Goal: Information Seeking & Learning: Learn about a topic

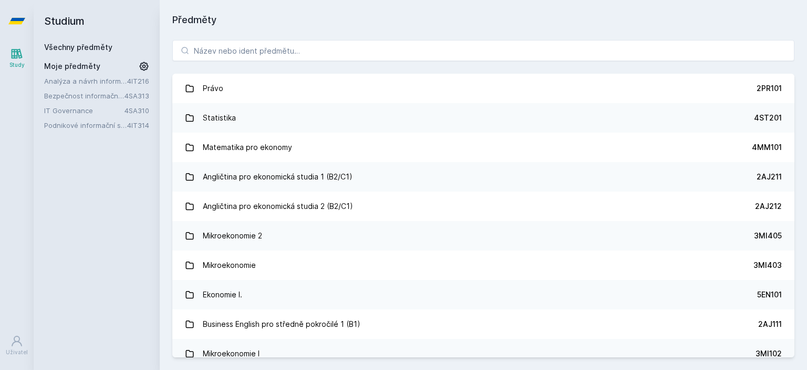
click at [147, 62] on icon at bounding box center [144, 66] width 11 height 11
click at [142, 110] on icon at bounding box center [145, 110] width 8 height 8
click at [142, 96] on icon at bounding box center [145, 95] width 8 height 8
click at [143, 79] on icon at bounding box center [145, 81] width 4 height 4
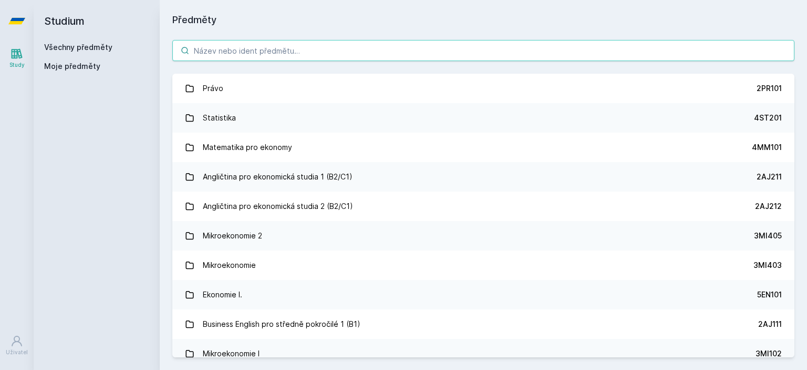
click at [233, 53] on input "search" at bounding box center [483, 50] width 622 height 21
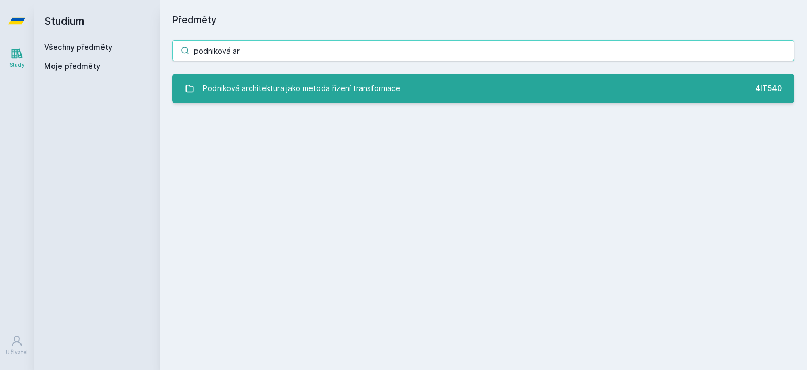
type input "podniková ar"
click at [305, 79] on div "Podniková architektura jako metoda řízení transformace" at bounding box center [302, 88] width 198 height 21
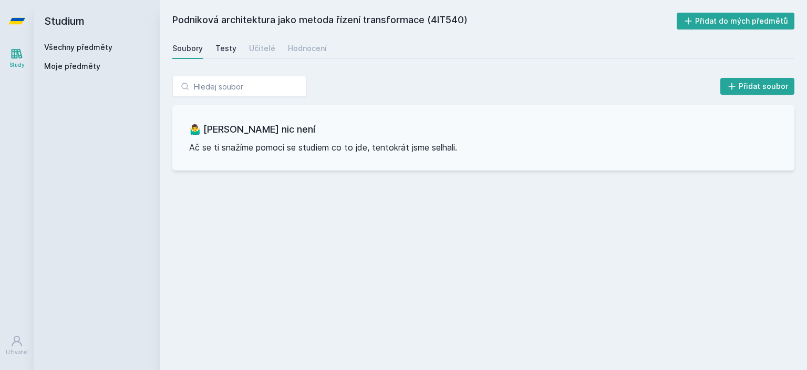
click at [227, 45] on div "Testy" at bounding box center [226, 48] width 21 height 11
click at [732, 25] on button "Přidat do mých předmětů" at bounding box center [736, 21] width 118 height 17
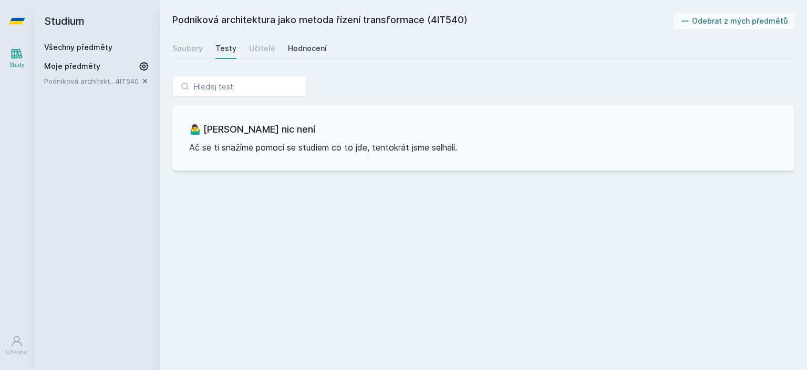
click at [291, 44] on div "Hodnocení" at bounding box center [307, 48] width 39 height 11
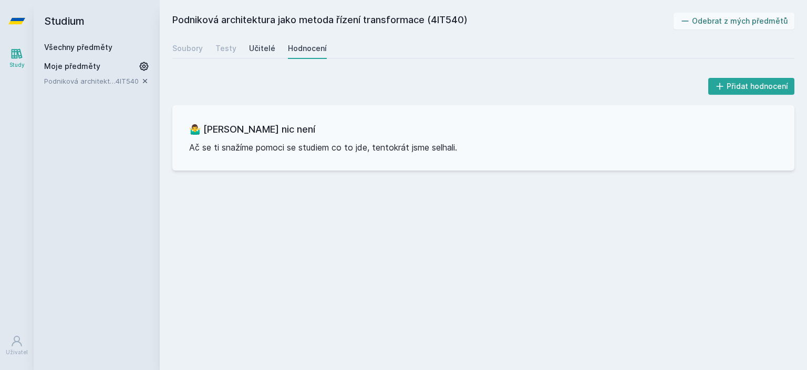
click at [270, 48] on div "Učitelé" at bounding box center [262, 48] width 26 height 11
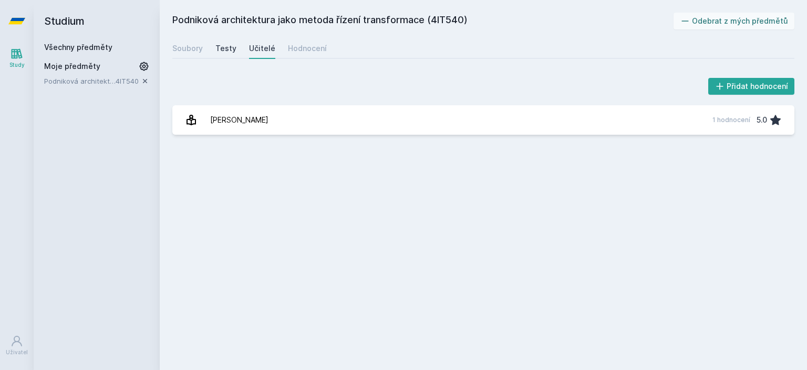
click at [231, 48] on div "Testy" at bounding box center [226, 48] width 21 height 11
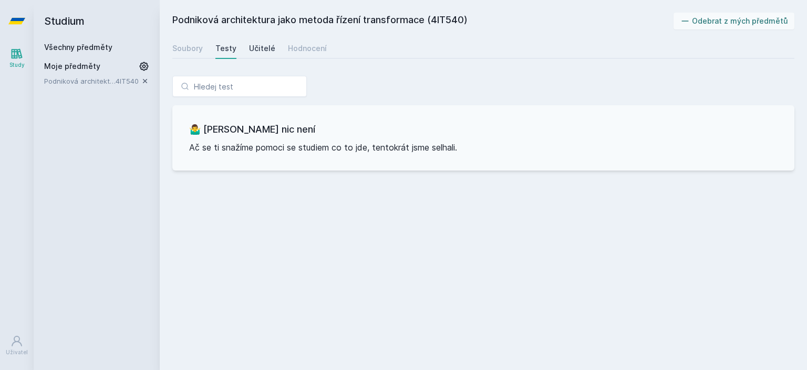
click at [265, 48] on div "Učitelé" at bounding box center [262, 48] width 26 height 11
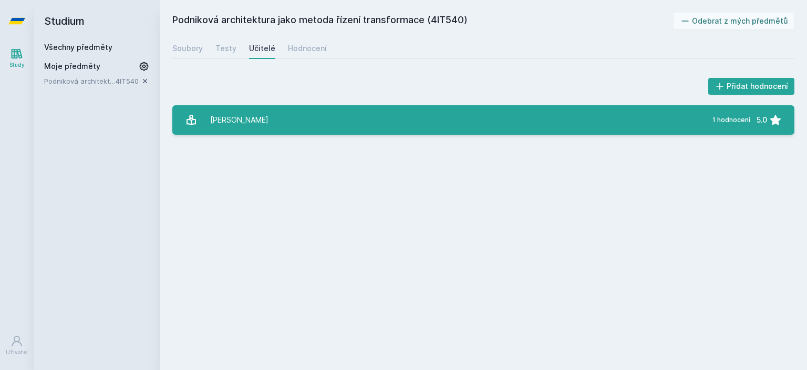
click at [243, 123] on div "[PERSON_NAME]" at bounding box center [239, 119] width 58 height 21
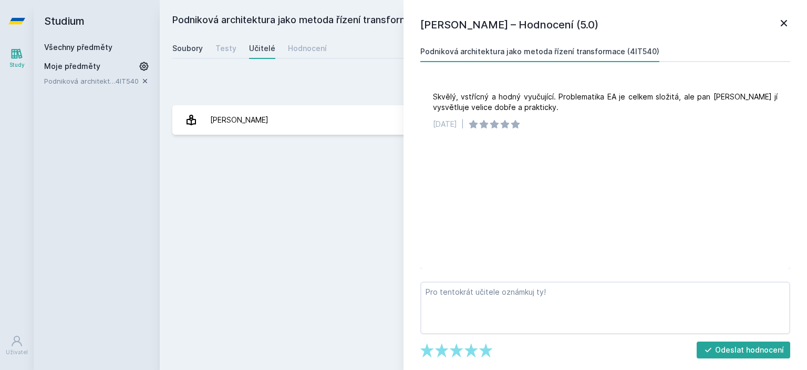
click at [191, 53] on div "Soubory" at bounding box center [187, 48] width 30 height 11
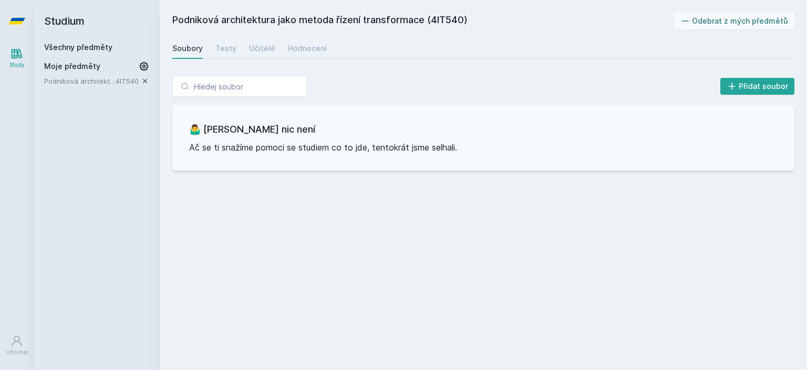
click at [98, 136] on div "Studium Všechny předměty Moje předměty [PERSON_NAME] architektura jako metoda ř…" at bounding box center [97, 185] width 126 height 370
click at [78, 26] on h2 "Studium" at bounding box center [96, 21] width 105 height 42
click at [77, 13] on h2 "Studium" at bounding box center [96, 21] width 105 height 42
click at [23, 22] on icon at bounding box center [16, 21] width 17 height 42
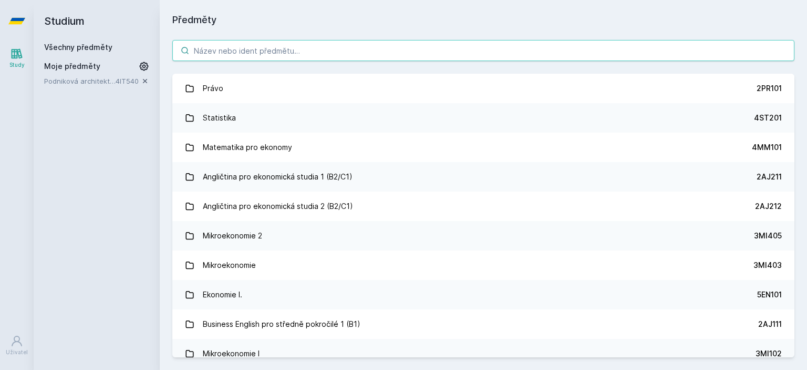
click at [220, 54] on input "search" at bounding box center [483, 50] width 622 height 21
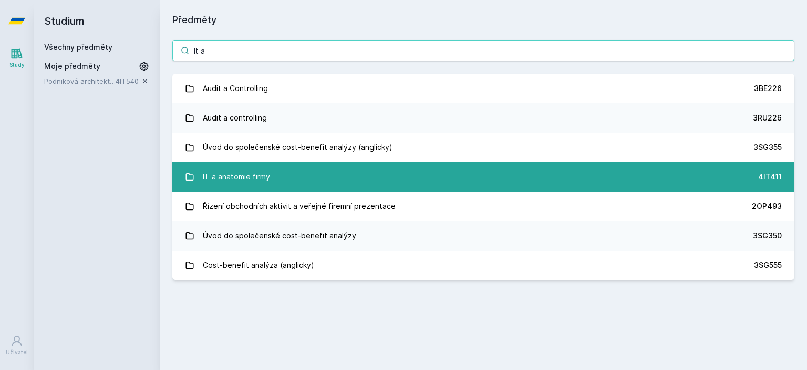
type input "It a"
click at [251, 176] on div "IT a anatomie firmy" at bounding box center [236, 176] width 67 height 21
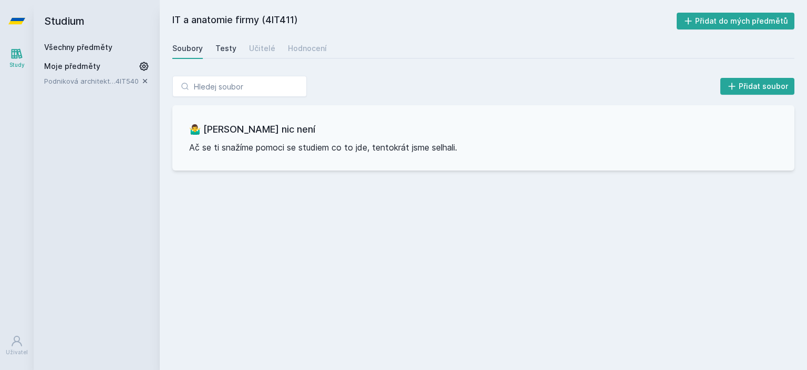
click at [232, 53] on link "Testy" at bounding box center [226, 48] width 21 height 21
click at [257, 53] on div "Učitelé" at bounding box center [262, 48] width 26 height 11
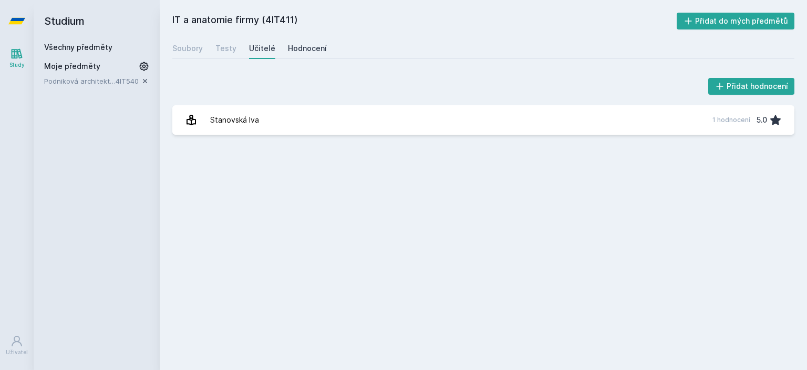
click at [290, 49] on div "Hodnocení" at bounding box center [307, 48] width 39 height 11
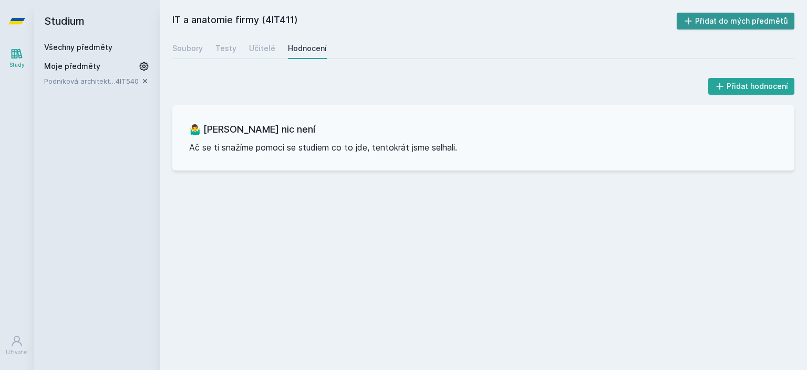
click at [746, 18] on button "Přidat do mých předmětů" at bounding box center [736, 21] width 118 height 17
click at [24, 54] on link "Study" at bounding box center [16, 58] width 29 height 32
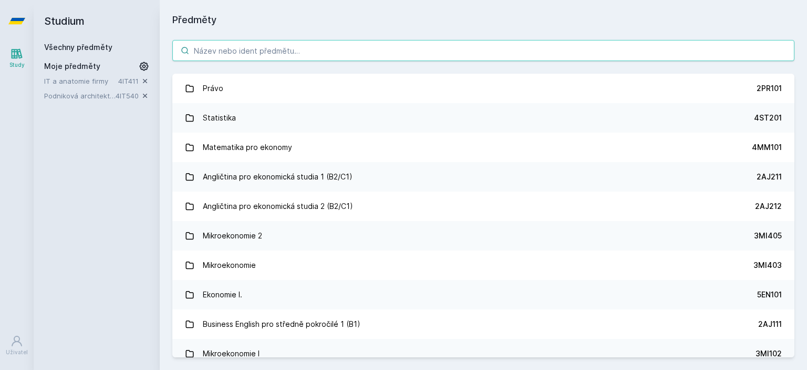
click at [270, 54] on input "search" at bounding box center [483, 50] width 622 height 21
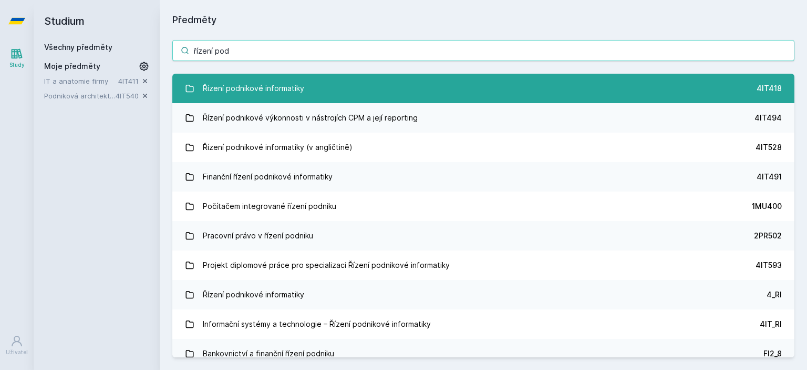
type input "řízení pod"
click at [274, 88] on div "Řízení podnikové informatiky" at bounding box center [253, 88] width 101 height 21
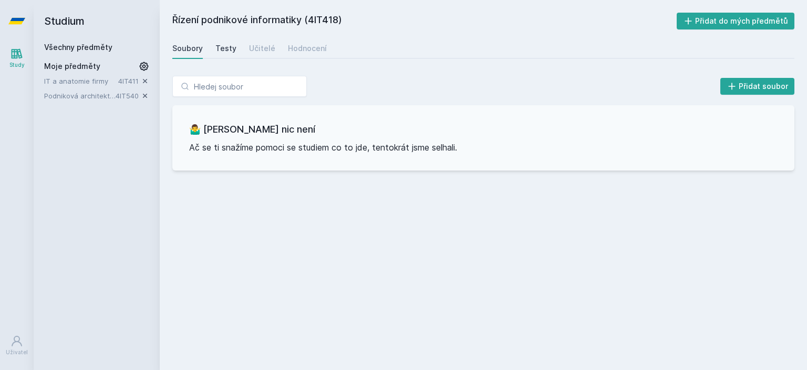
click at [227, 52] on div "Testy" at bounding box center [226, 48] width 21 height 11
click at [260, 48] on div "Učitelé" at bounding box center [262, 48] width 26 height 11
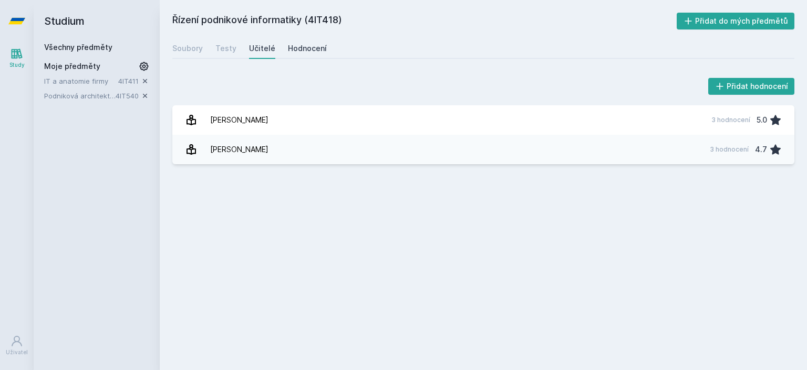
click at [310, 51] on div "Hodnocení" at bounding box center [307, 48] width 39 height 11
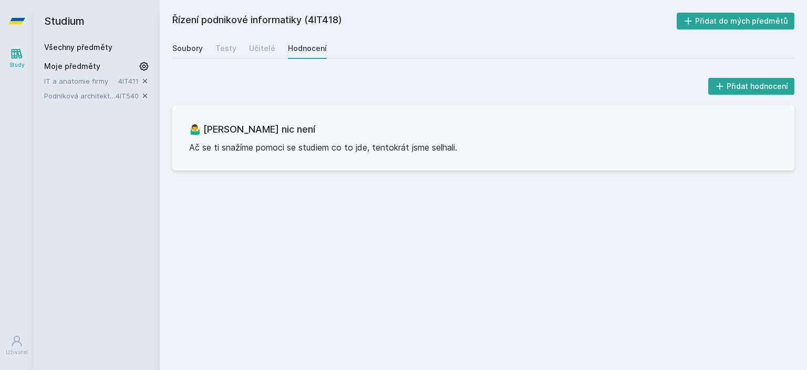
click at [183, 48] on div "Soubory" at bounding box center [187, 48] width 30 height 11
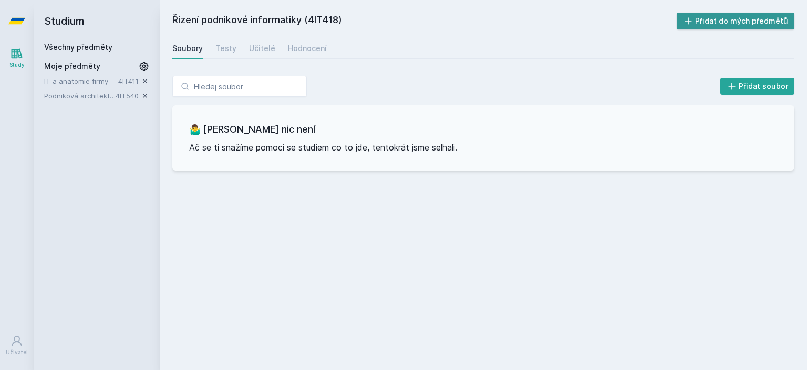
click at [738, 23] on button "Přidat do mých předmětů" at bounding box center [736, 21] width 118 height 17
click at [21, 62] on div "Study" at bounding box center [16, 65] width 15 height 8
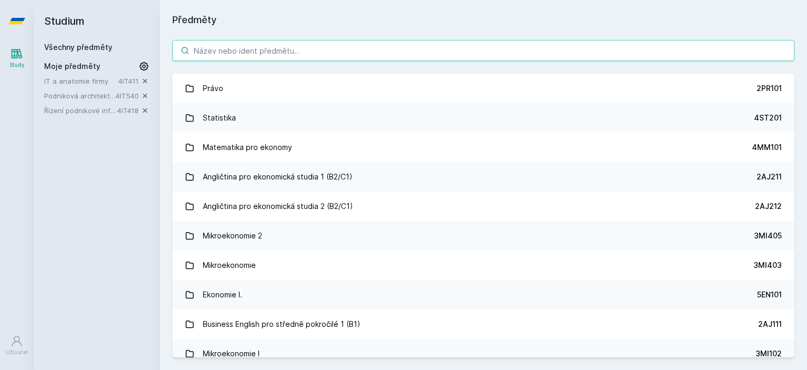
click at [288, 46] on input "search" at bounding box center [483, 50] width 622 height 21
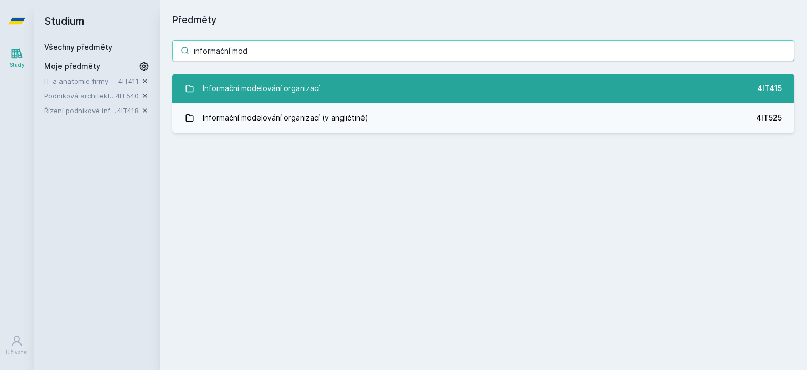
type input "informační mod"
click at [295, 85] on div "Informační modelování organizací" at bounding box center [261, 88] width 117 height 21
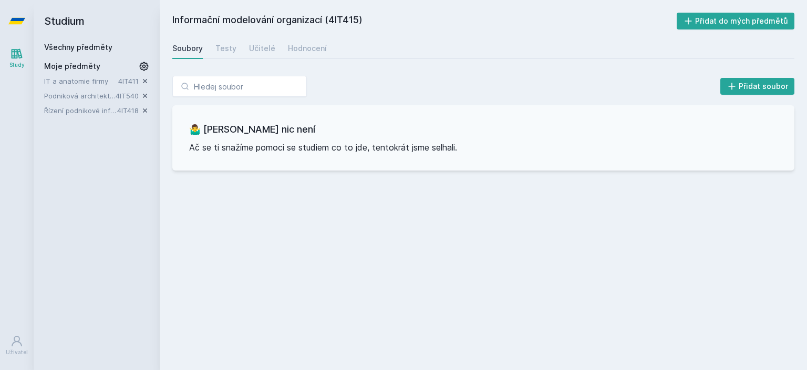
click at [236, 52] on div "Soubory Testy Učitelé Hodnocení" at bounding box center [483, 48] width 622 height 21
click at [229, 49] on div "Testy" at bounding box center [226, 48] width 21 height 11
drag, startPoint x: 282, startPoint y: 48, endPoint x: 303, endPoint y: 48, distance: 20.5
click at [303, 48] on div "Soubory Testy Učitelé Hodnocení" at bounding box center [483, 48] width 622 height 21
click at [303, 48] on div "Hodnocení" at bounding box center [307, 48] width 39 height 11
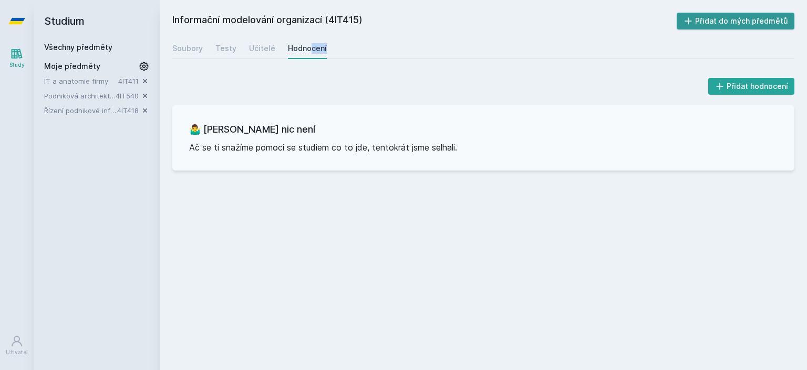
click at [702, 18] on button "Přidat do mých předmětů" at bounding box center [736, 21] width 118 height 17
click at [13, 56] on icon at bounding box center [17, 54] width 11 height 10
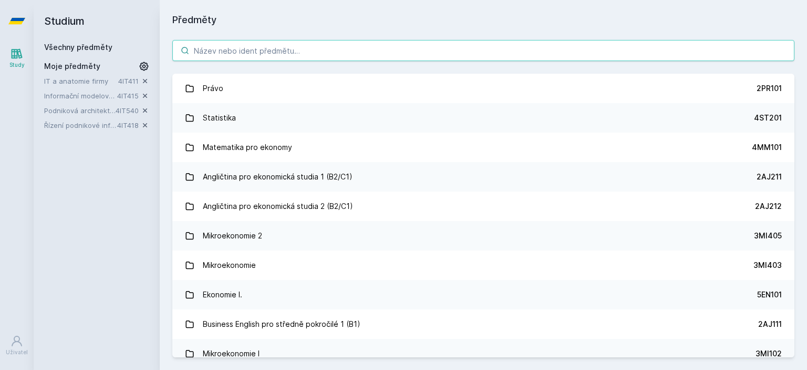
click at [218, 52] on input "search" at bounding box center [483, 50] width 622 height 21
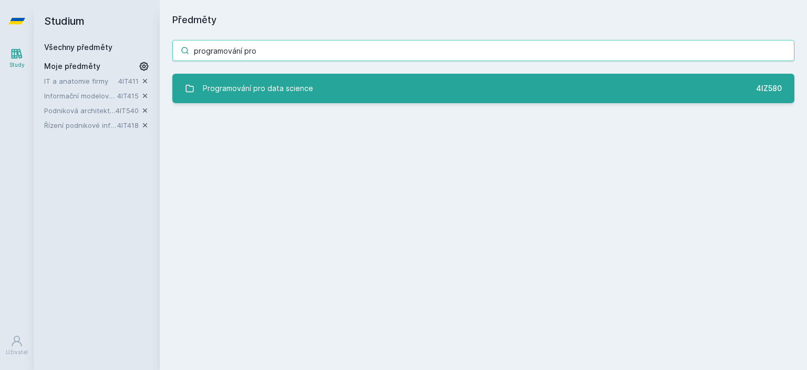
type input "programování pro"
click at [248, 91] on div "Programování pro data science" at bounding box center [258, 88] width 110 height 21
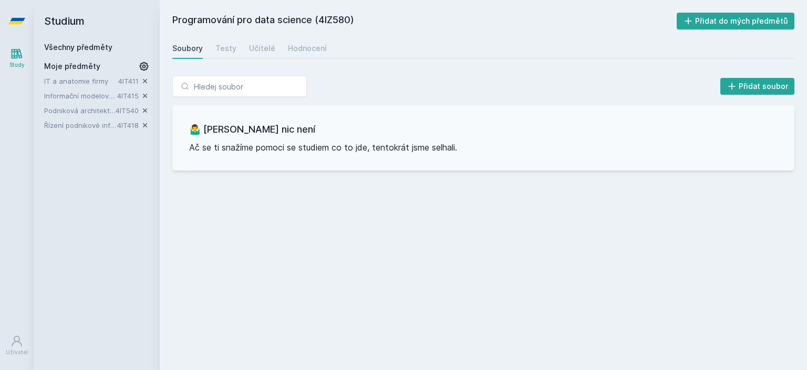
click at [240, 44] on div "Soubory Testy Učitelé Hodnocení" at bounding box center [483, 48] width 622 height 21
click at [231, 48] on div "Testy" at bounding box center [226, 48] width 21 height 11
click at [263, 50] on div "Učitelé" at bounding box center [262, 48] width 26 height 11
click at [295, 52] on div "Hodnocení" at bounding box center [307, 48] width 39 height 11
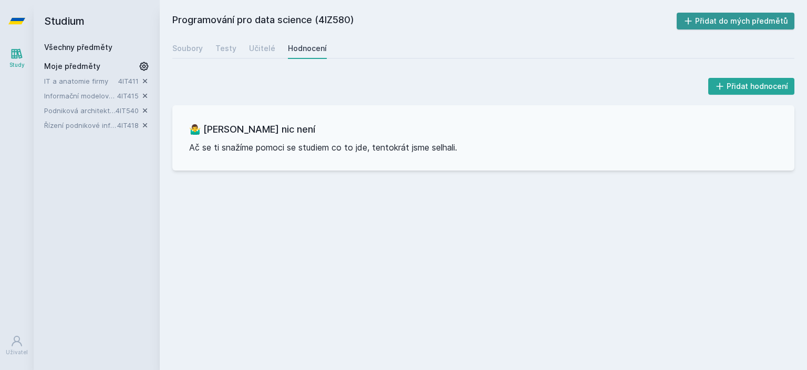
click at [721, 23] on button "Přidat do mých předmětů" at bounding box center [736, 21] width 118 height 17
